Goal: Information Seeking & Learning: Find specific fact

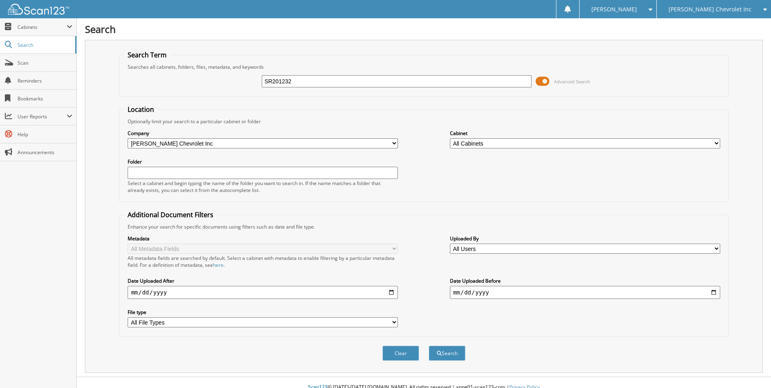
type input "SR201232"
click at [429, 345] on button "Search" at bounding box center [447, 352] width 37 height 15
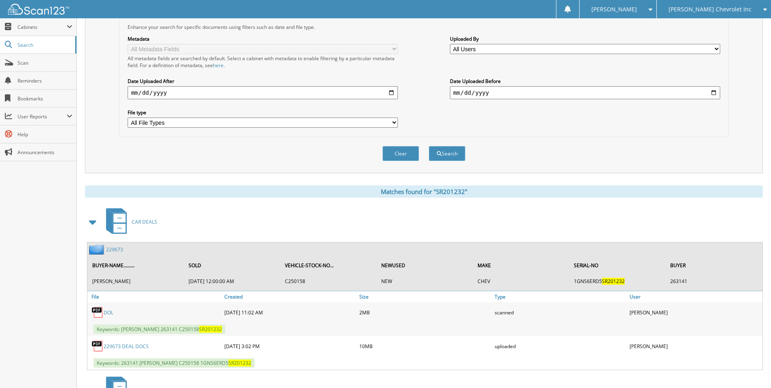
scroll to position [284, 0]
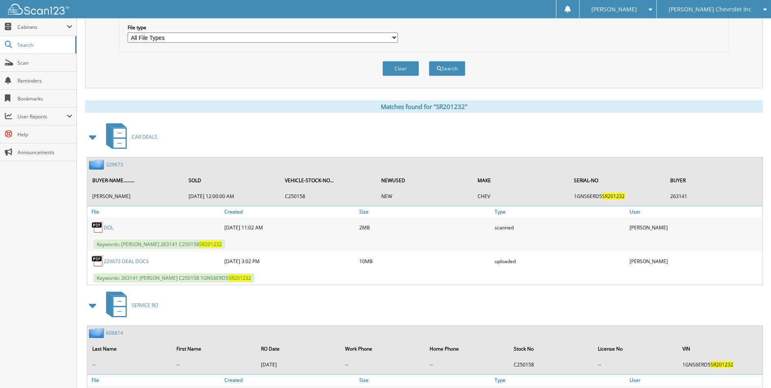
click at [115, 164] on link "229673" at bounding box center [114, 164] width 17 height 7
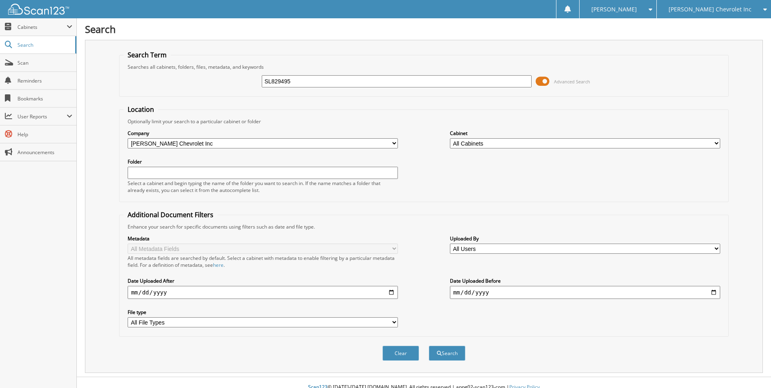
type input "SL829495"
click at [429, 345] on button "Search" at bounding box center [447, 352] width 37 height 15
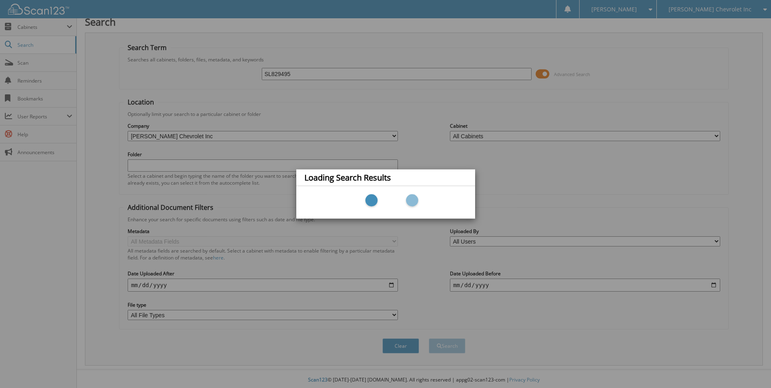
scroll to position [10, 0]
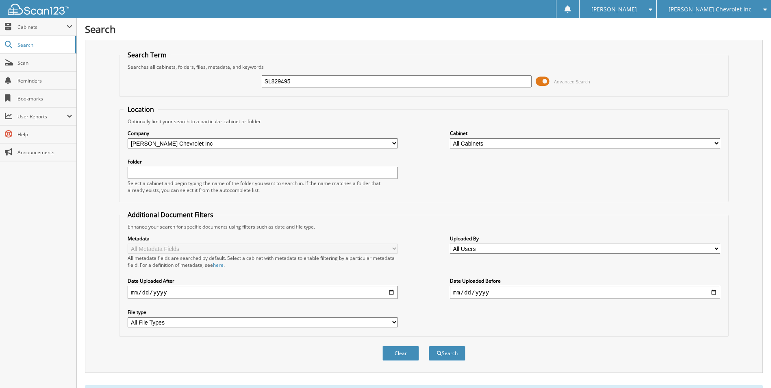
drag, startPoint x: 300, startPoint y: 81, endPoint x: 223, endPoint y: 83, distance: 76.8
click at [224, 82] on div "SL829495 Advanced Search" at bounding box center [423, 81] width 600 height 22
click at [731, 9] on span "[PERSON_NAME] Chevrolet Inc" at bounding box center [709, 9] width 83 height 5
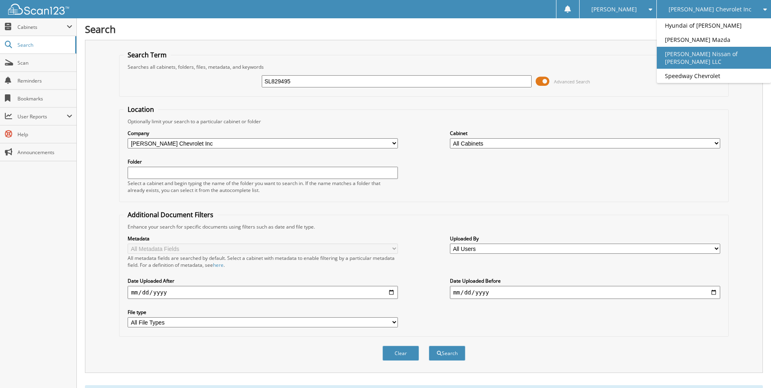
click at [731, 62] on link "[PERSON_NAME] Nissan of [PERSON_NAME] LLC" at bounding box center [713, 58] width 114 height 22
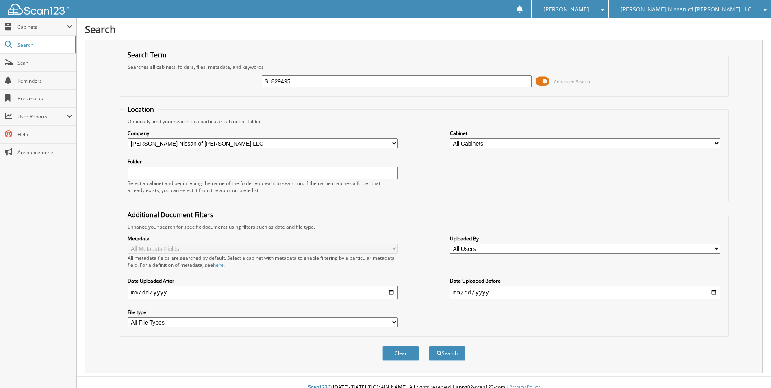
type input "SL829495"
click at [429, 345] on button "Search" at bounding box center [447, 352] width 37 height 15
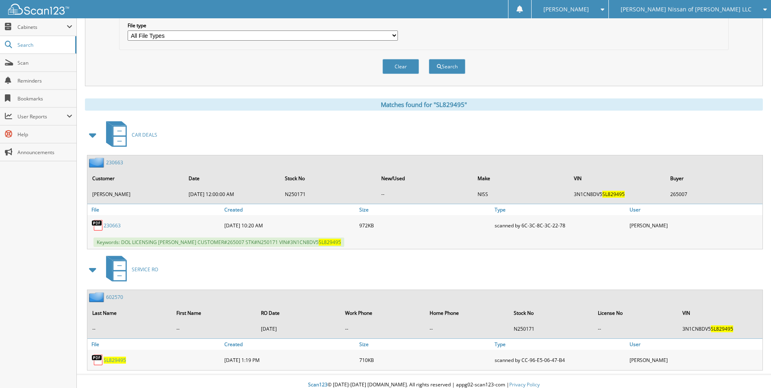
scroll to position [294, 0]
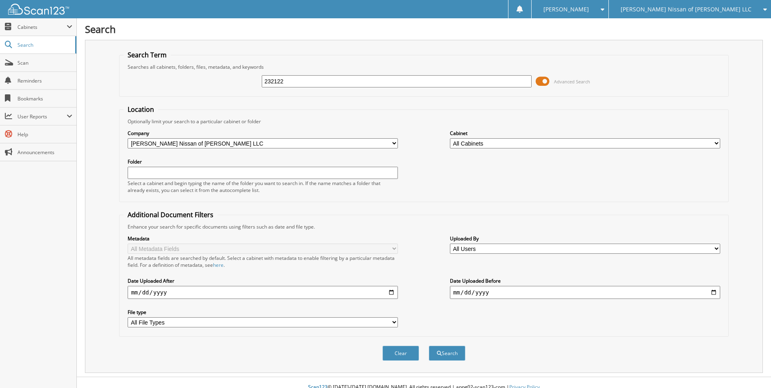
type input "232122"
click at [429, 345] on button "Search" at bounding box center [447, 352] width 37 height 15
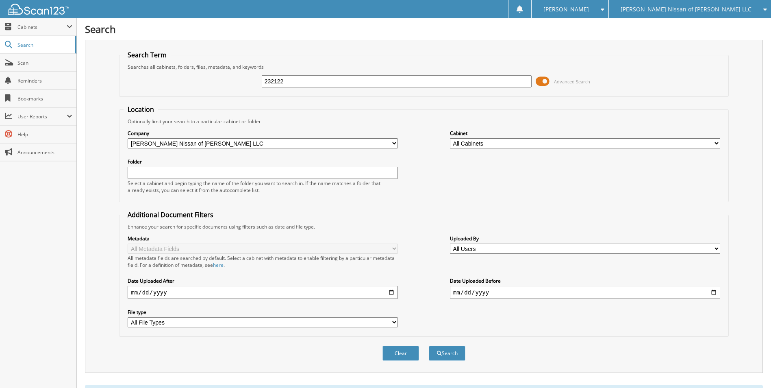
click at [709, 11] on span "[PERSON_NAME] Nissan of [PERSON_NAME] LLC" at bounding box center [685, 9] width 131 height 5
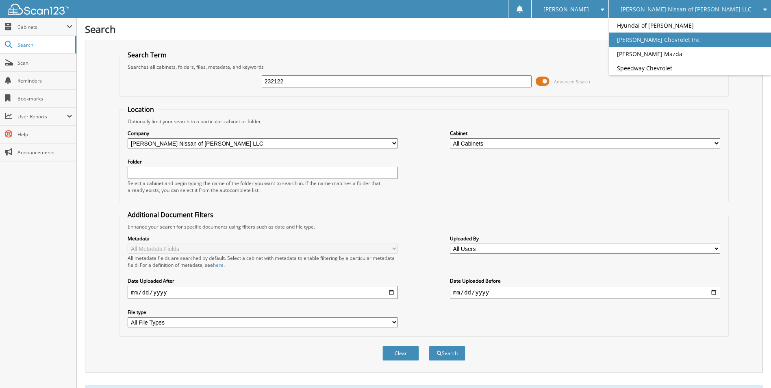
click at [708, 40] on link "[PERSON_NAME] Chevrolet Inc" at bounding box center [690, 39] width 162 height 14
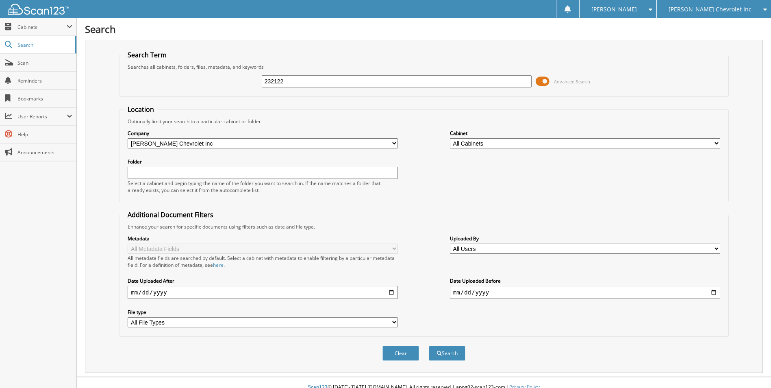
type input "232122"
click at [429, 345] on button "Search" at bounding box center [447, 352] width 37 height 15
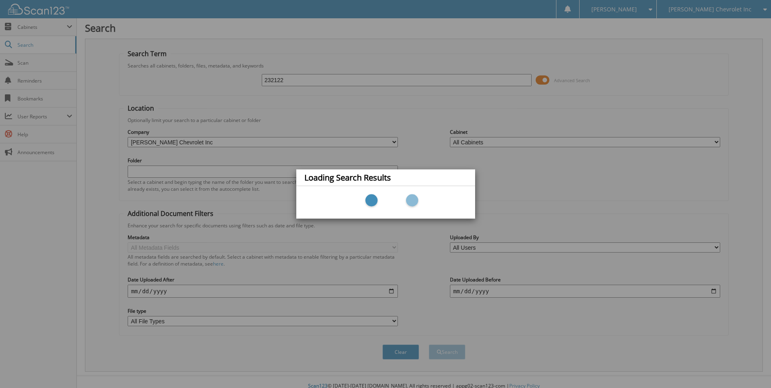
scroll to position [10, 0]
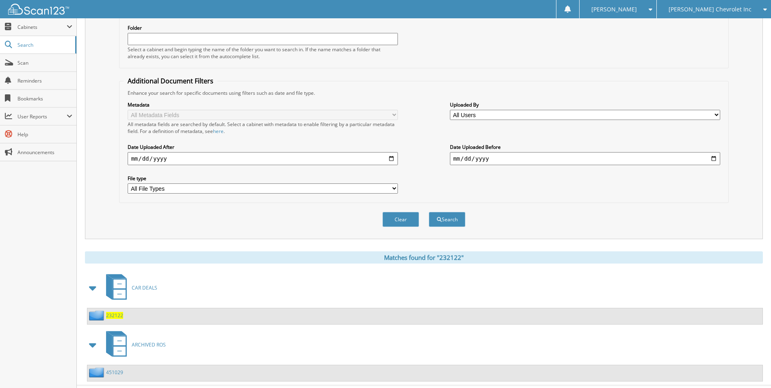
scroll to position [152, 0]
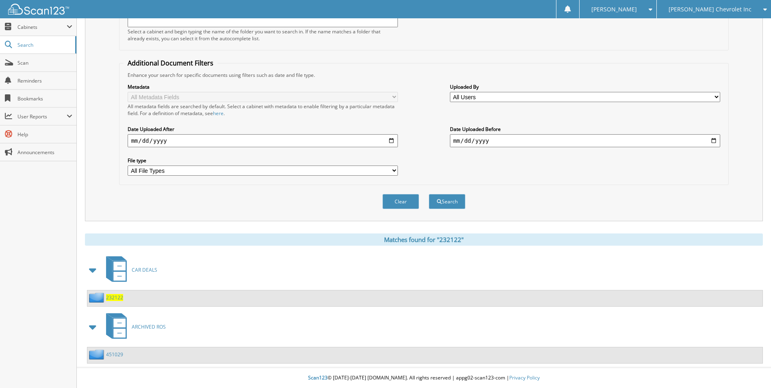
click at [121, 295] on span "232122" at bounding box center [114, 297] width 17 height 7
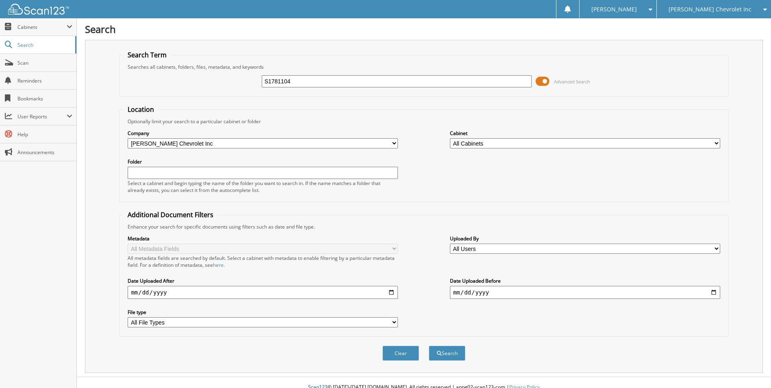
type input "S1781104"
click at [429, 345] on button "Search" at bounding box center [447, 352] width 37 height 15
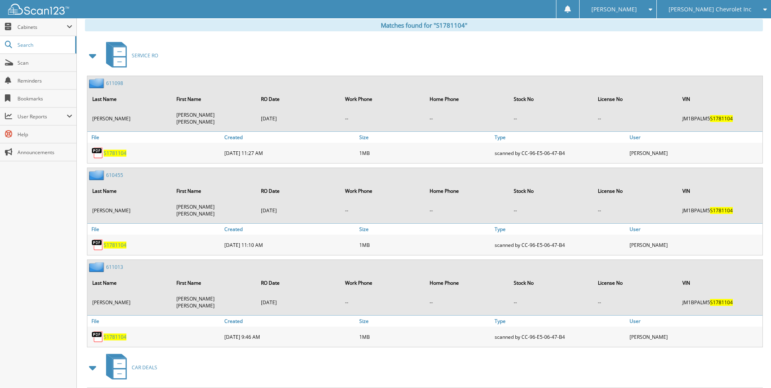
click at [93, 56] on span at bounding box center [92, 55] width 11 height 15
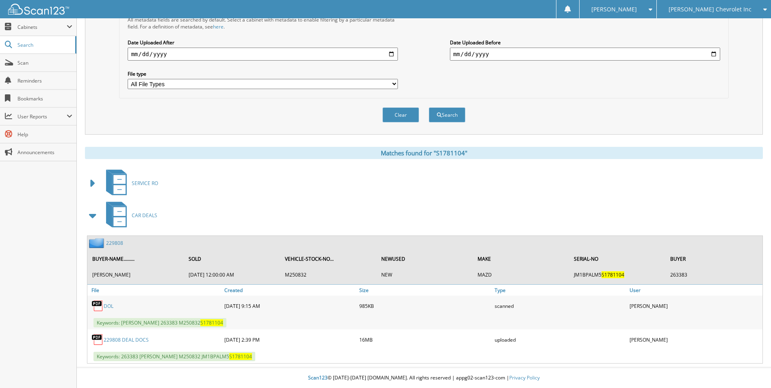
click at [114, 243] on link "229808" at bounding box center [114, 242] width 17 height 7
